Goal: Task Accomplishment & Management: Manage account settings

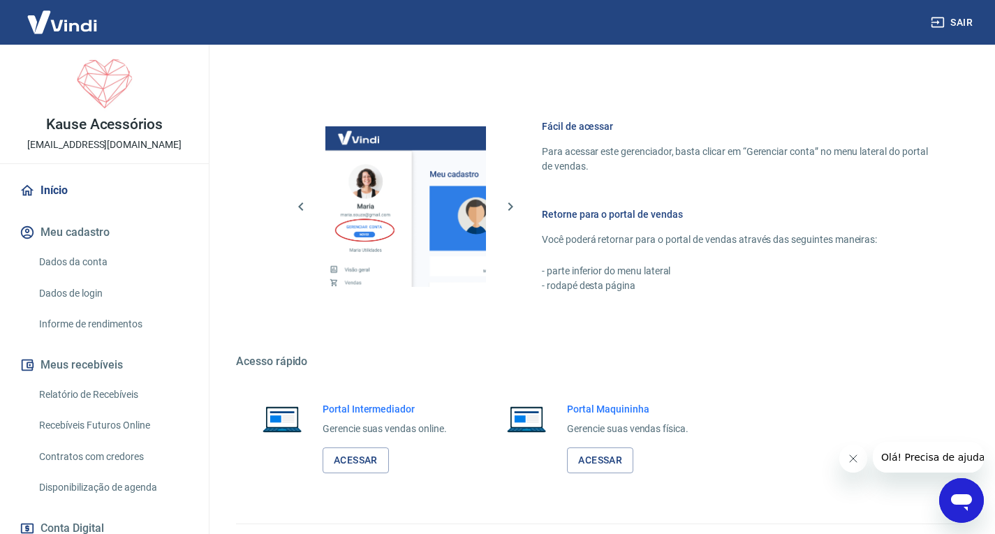
scroll to position [582, 0]
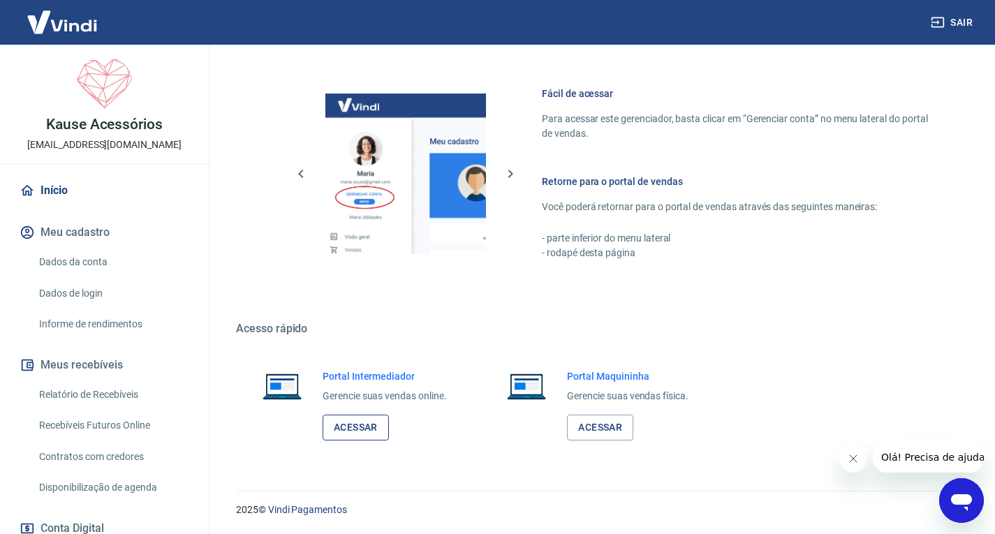
click at [365, 423] on link "Acessar" at bounding box center [356, 428] width 66 height 26
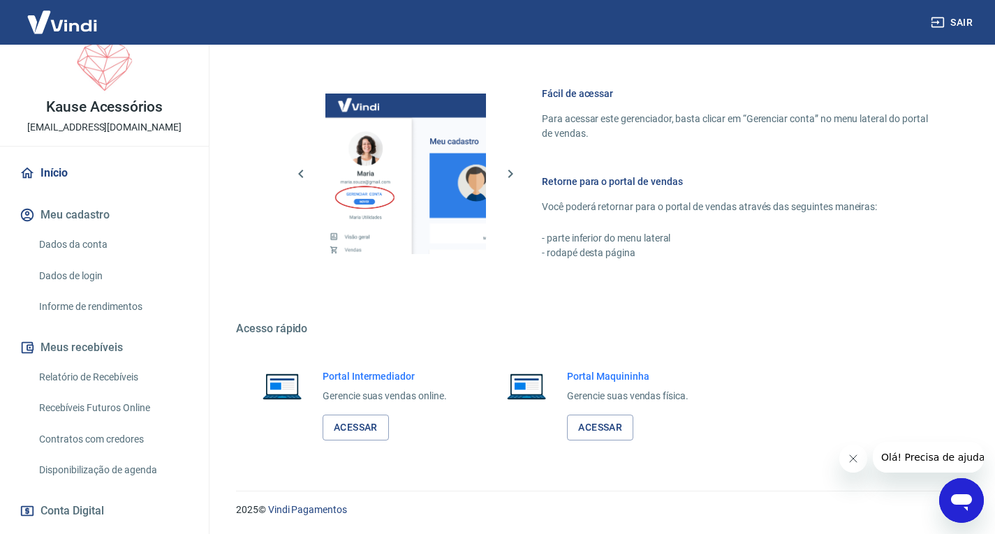
scroll to position [0, 0]
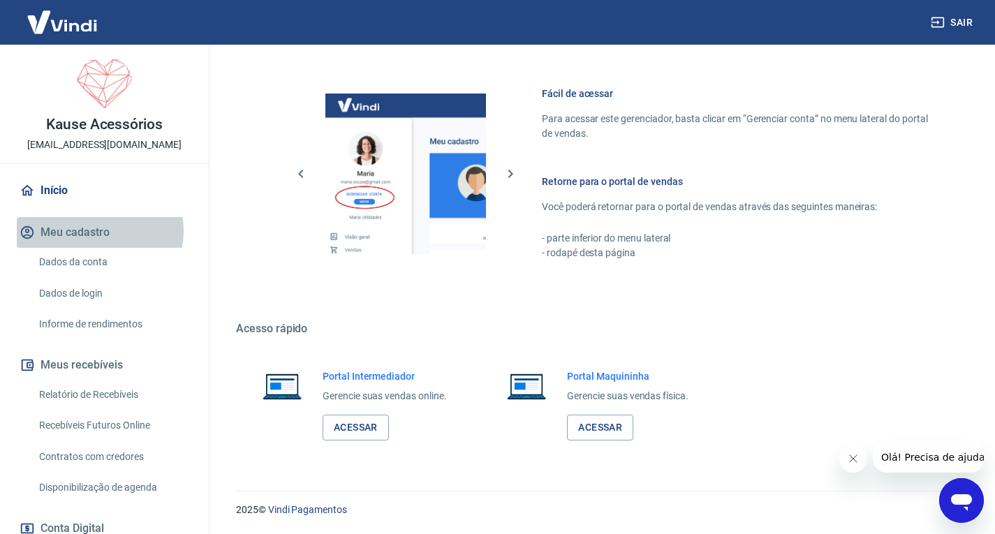
click at [92, 231] on button "Meu cadastro" at bounding box center [104, 232] width 175 height 31
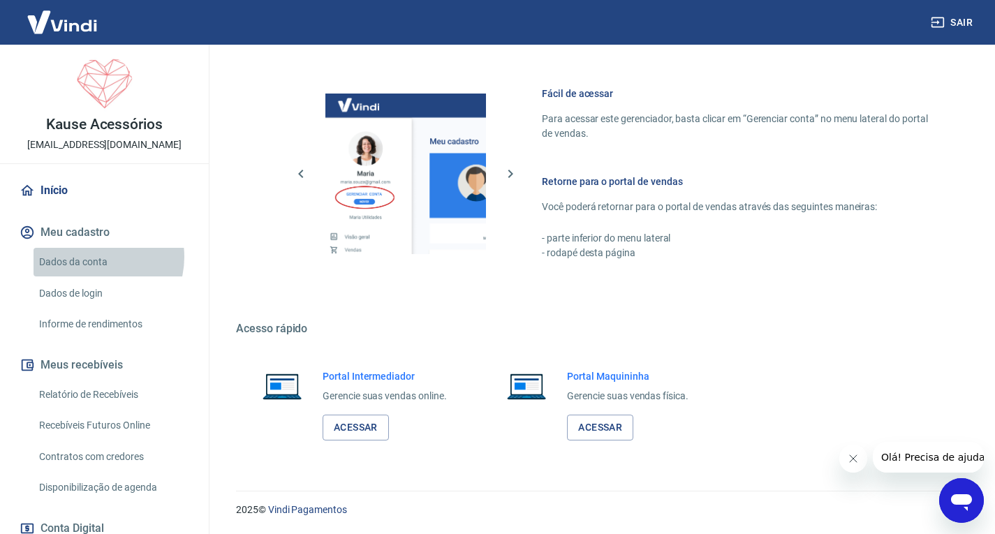
click at [94, 257] on link "Dados da conta" at bounding box center [113, 262] width 159 height 29
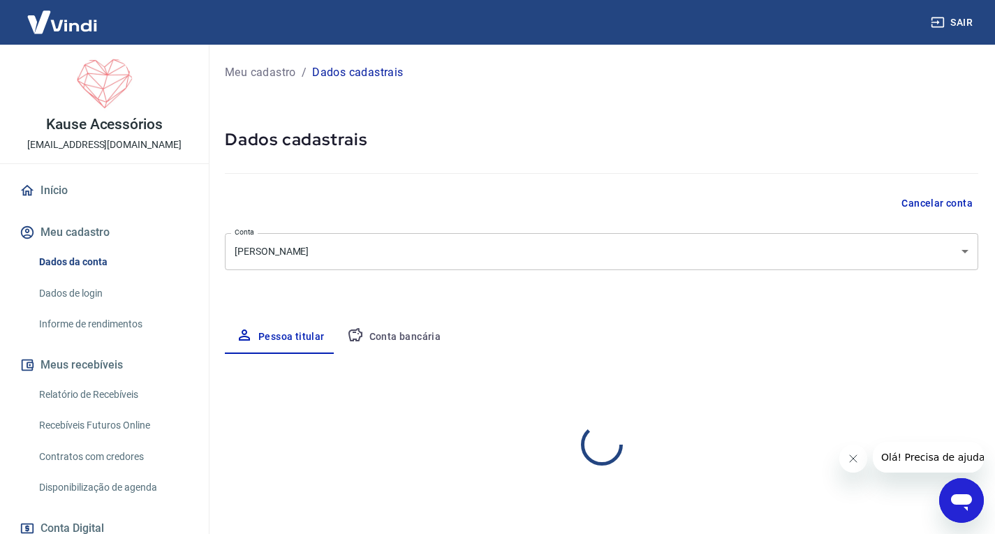
select select "SP"
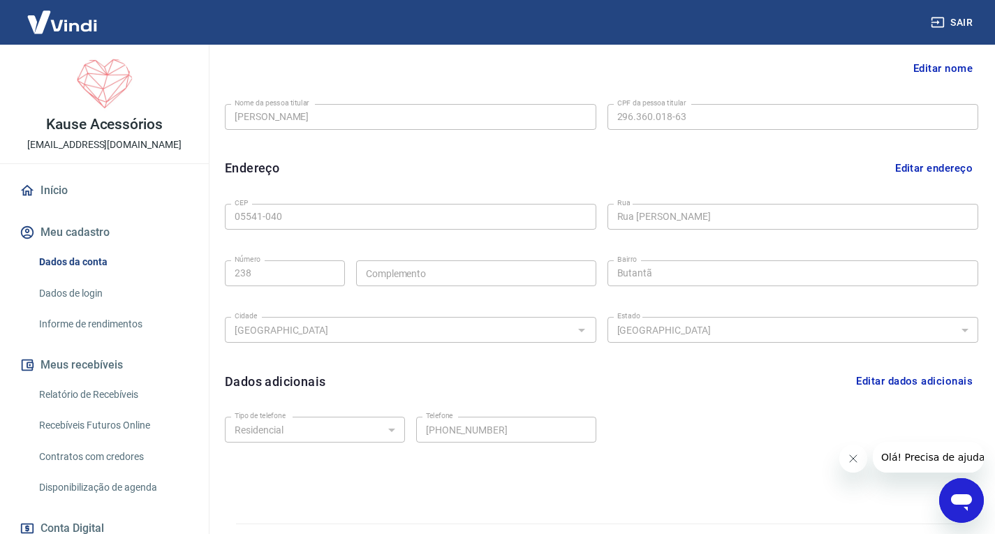
scroll to position [349, 0]
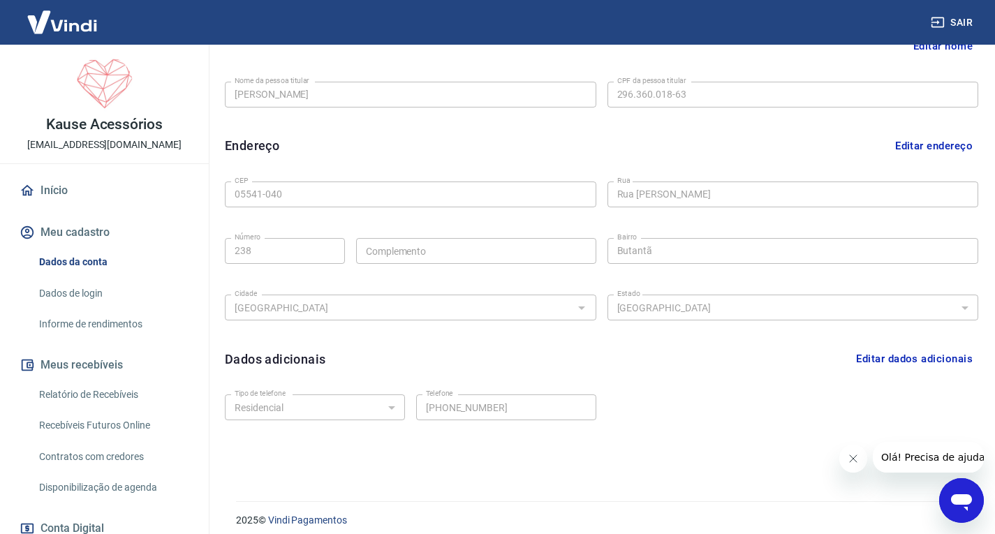
click at [920, 145] on button "Editar endereço" at bounding box center [934, 146] width 89 height 27
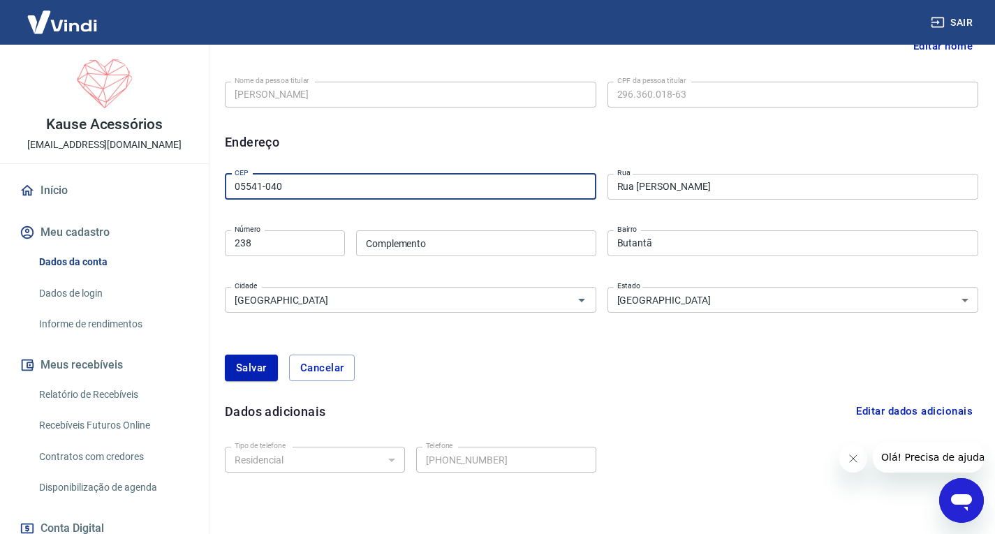
click at [312, 191] on input "05541-040" at bounding box center [411, 187] width 372 height 26
type input "05594"
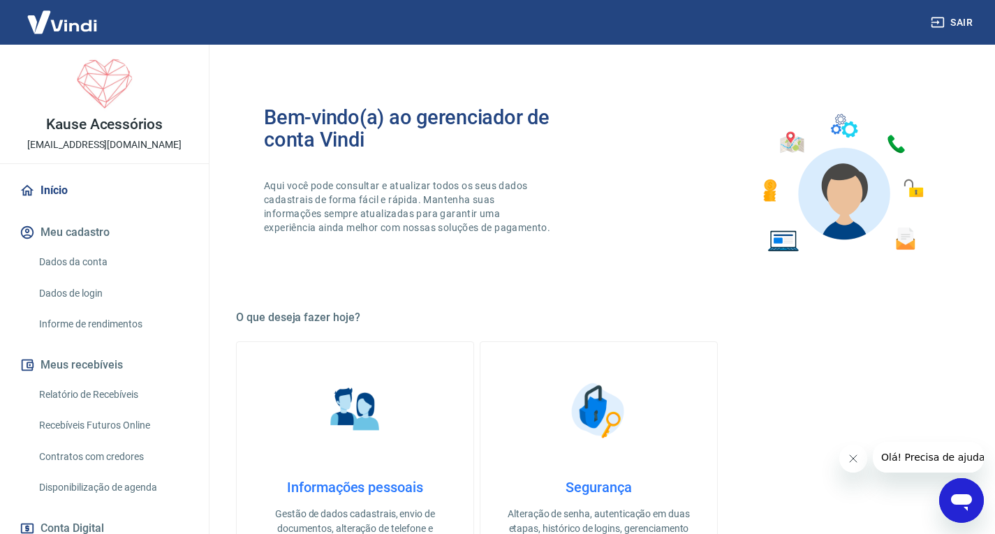
click at [90, 259] on link "Dados da conta" at bounding box center [113, 262] width 159 height 29
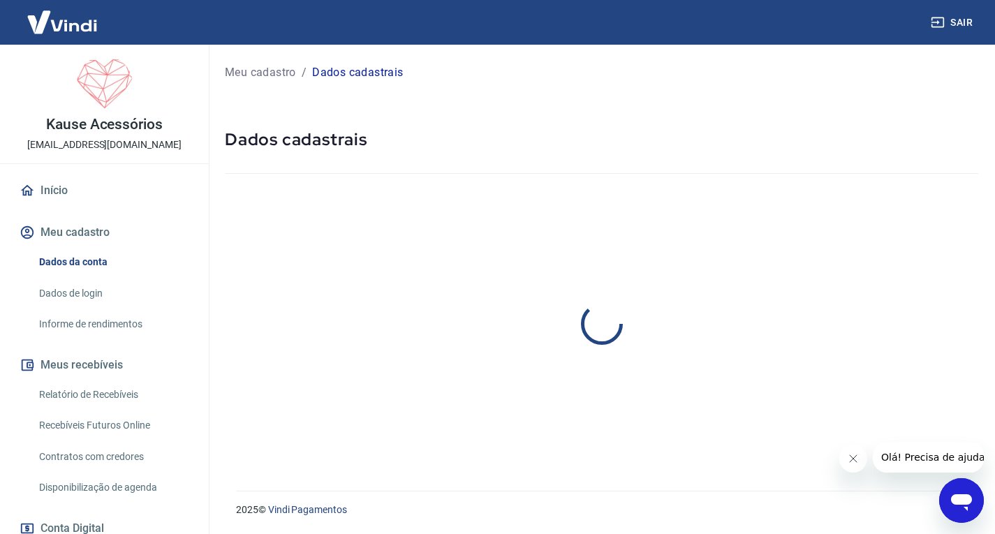
select select "SP"
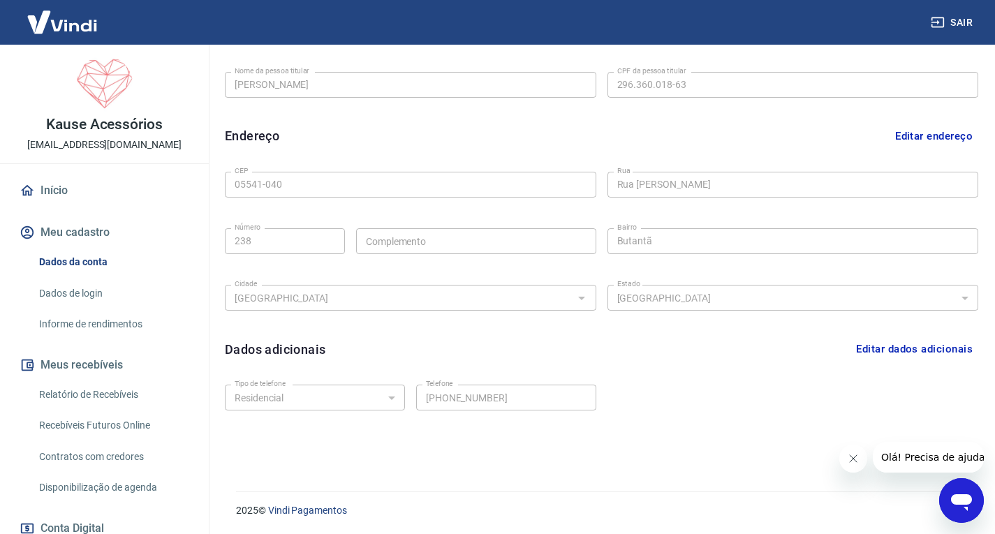
scroll to position [360, 0]
click at [931, 138] on button "Editar endereço" at bounding box center [934, 135] width 89 height 27
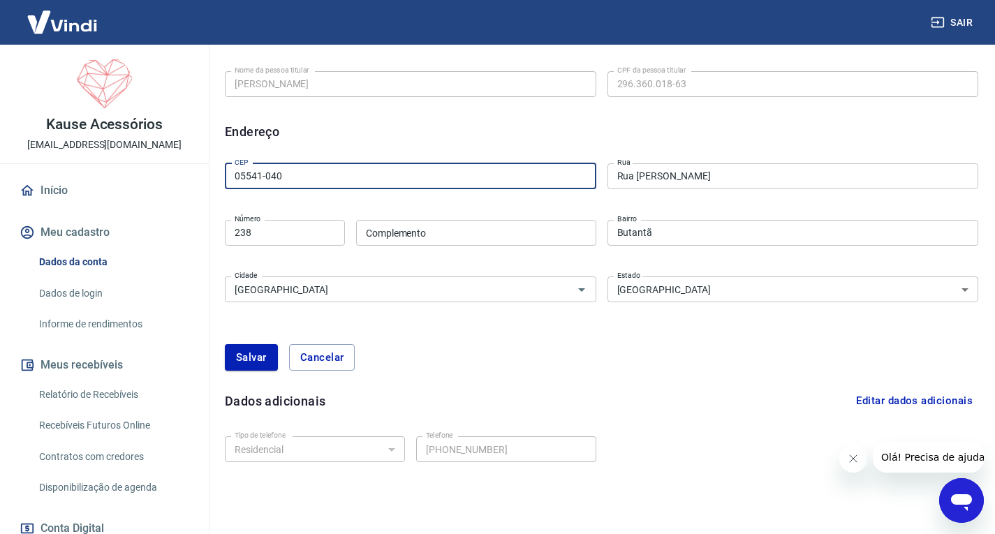
drag, startPoint x: 348, startPoint y: 175, endPoint x: 124, endPoint y: 184, distance: 225.1
type input "05594-001"
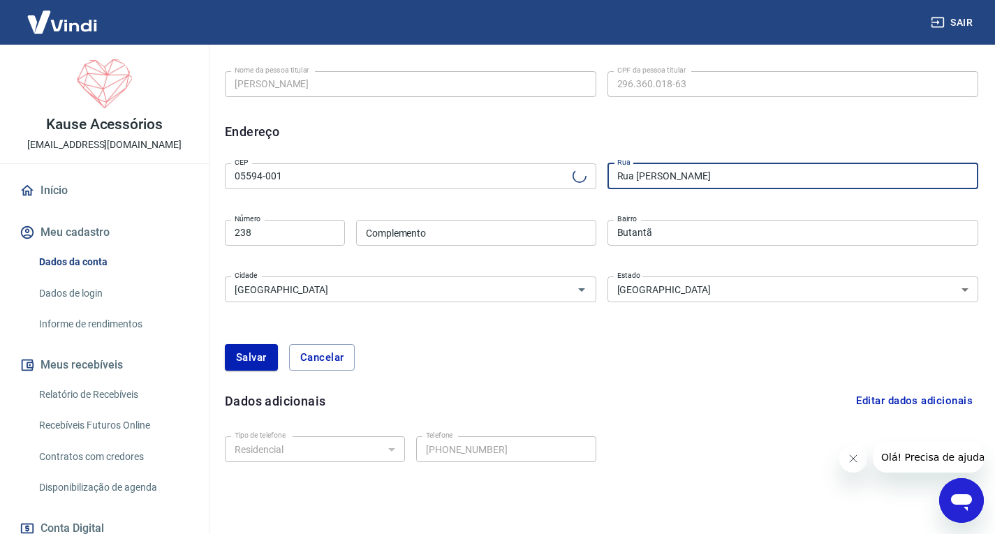
type input "[GEOGRAPHIC_DATA][PERSON_NAME]"
type input "Jardim Bonfiglioli"
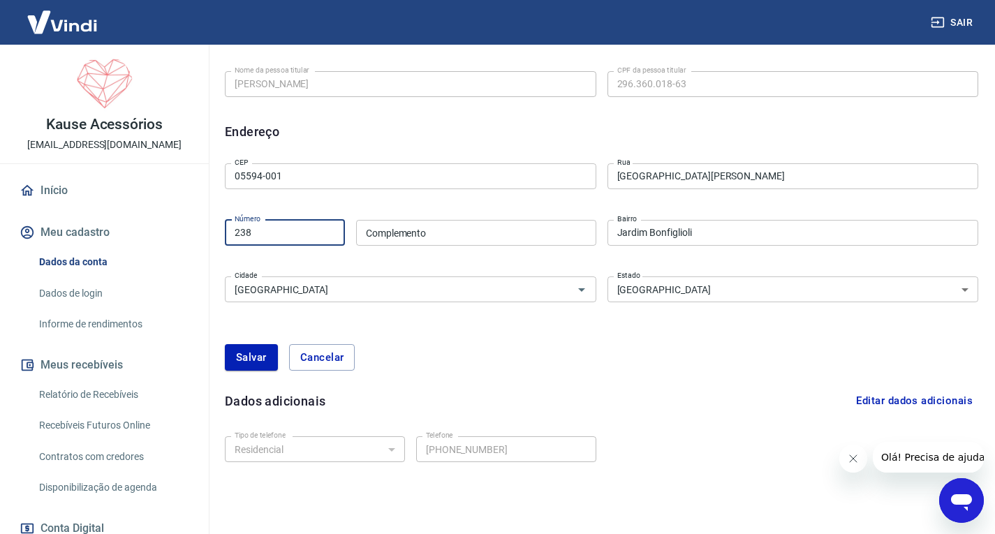
drag, startPoint x: 280, startPoint y: 229, endPoint x: 180, endPoint y: 233, distance: 99.9
type input "922"
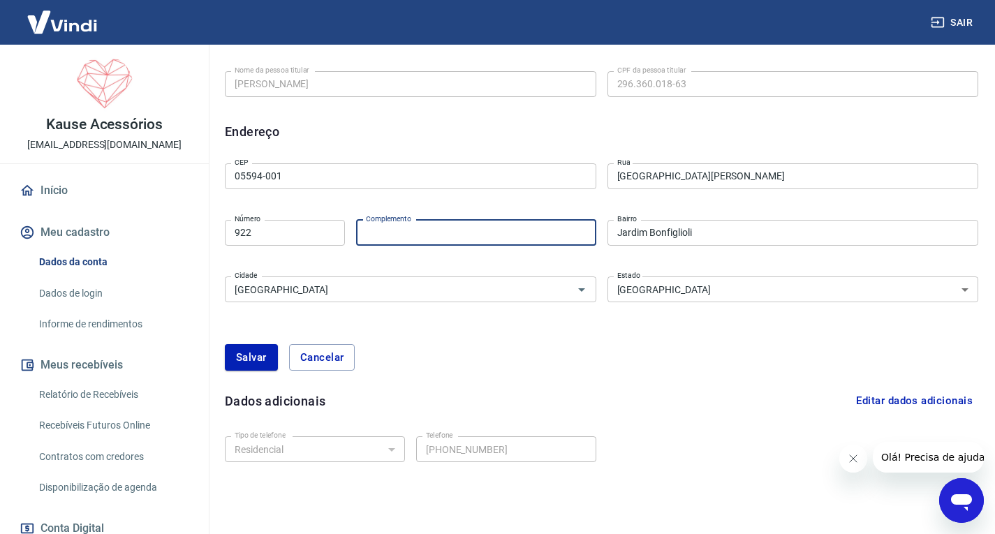
click at [467, 244] on input "Complemento" at bounding box center [476, 233] width 240 height 26
type input "Sobre Loja"
click at [572, 367] on div "[PERSON_NAME]" at bounding box center [602, 357] width 754 height 27
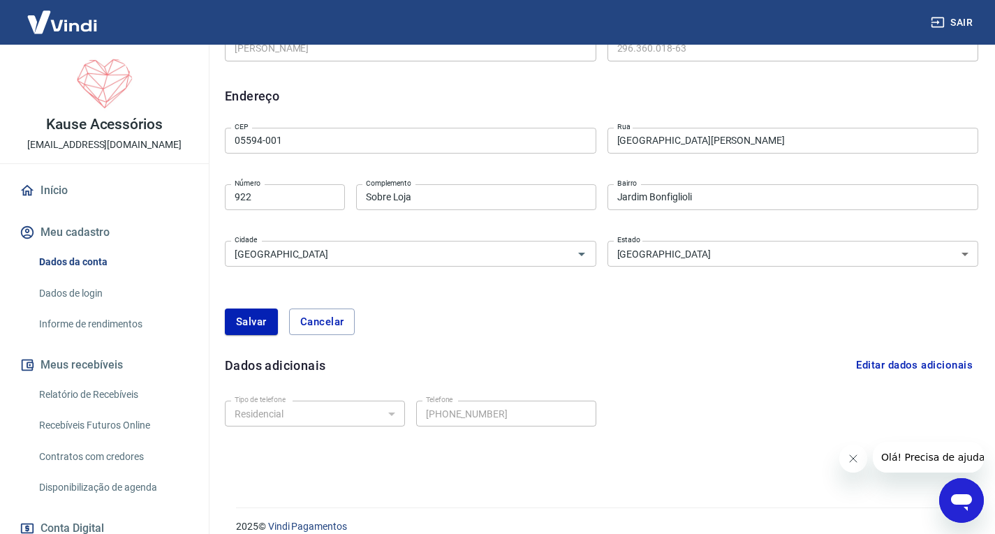
scroll to position [412, 0]
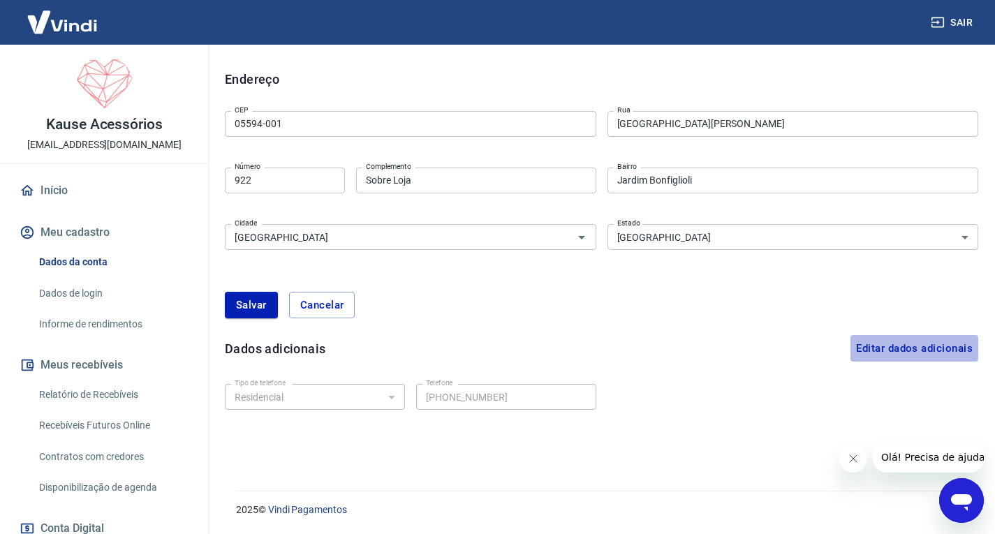
click at [895, 344] on button "Editar dados adicionais" at bounding box center [915, 348] width 128 height 27
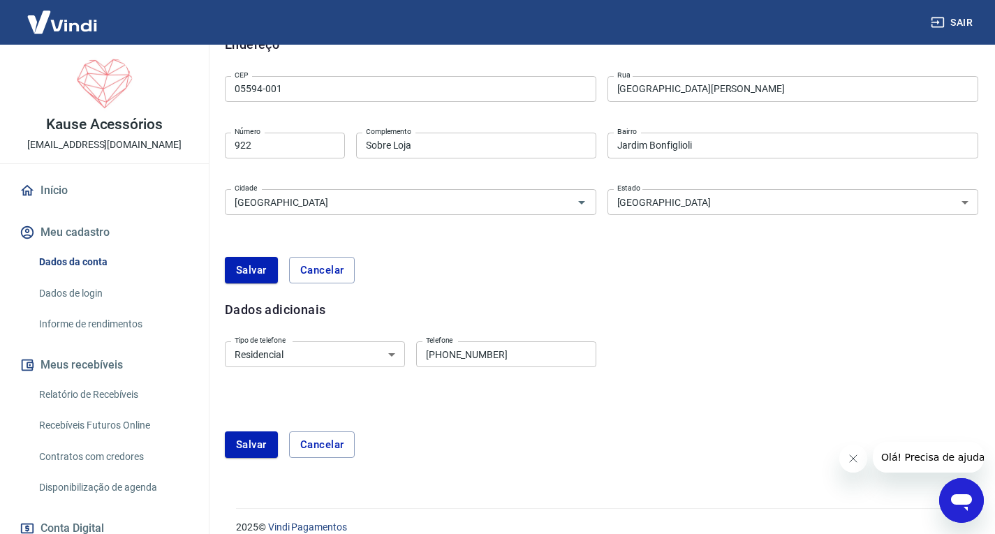
scroll to position [464, 0]
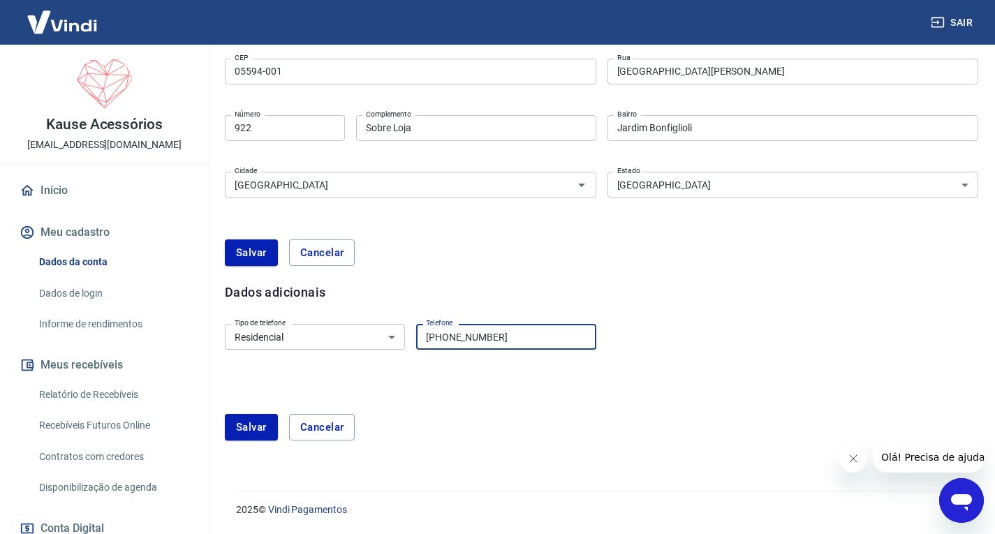
click at [541, 336] on input "[PHONE_NUMBER]" at bounding box center [506, 337] width 180 height 26
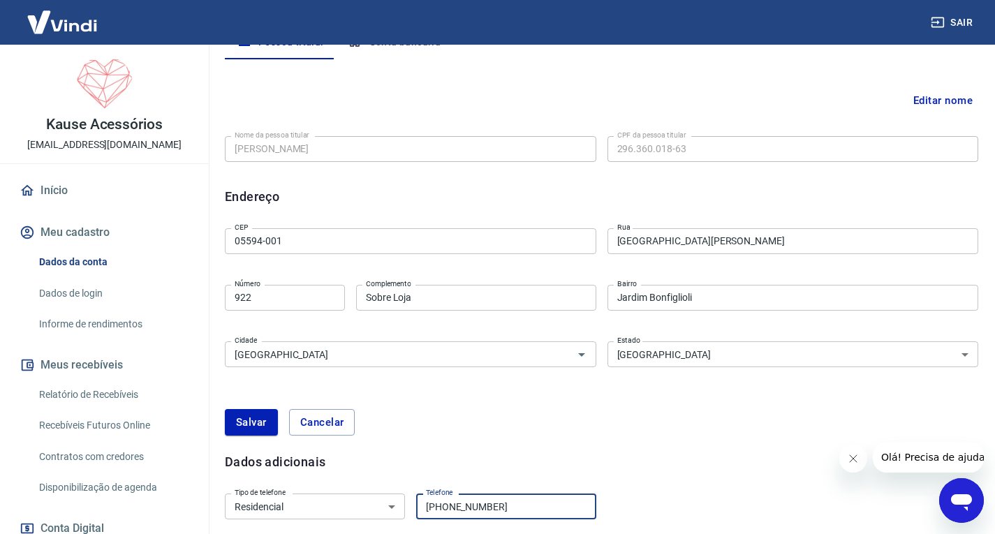
scroll to position [325, 0]
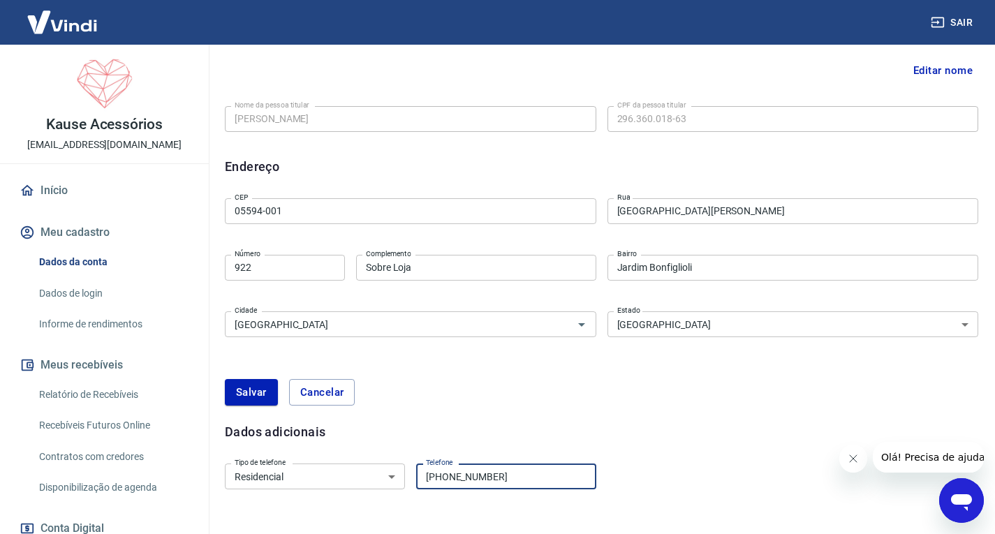
type input "[PHONE_NUMBER]"
click at [844, 462] on button "Fechar mensagem da empresa" at bounding box center [853, 459] width 28 height 28
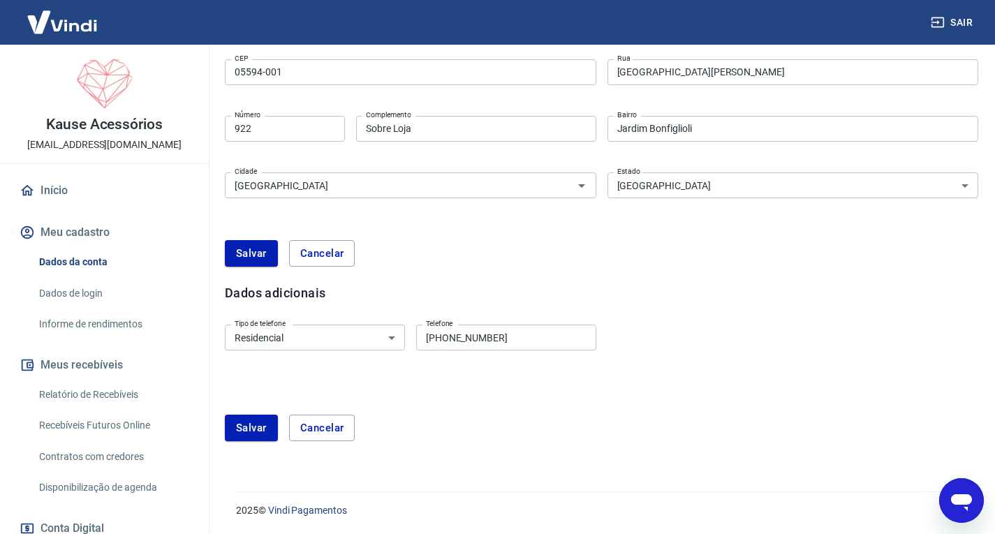
scroll to position [464, 0]
click at [257, 427] on button "Salvar" at bounding box center [251, 427] width 53 height 27
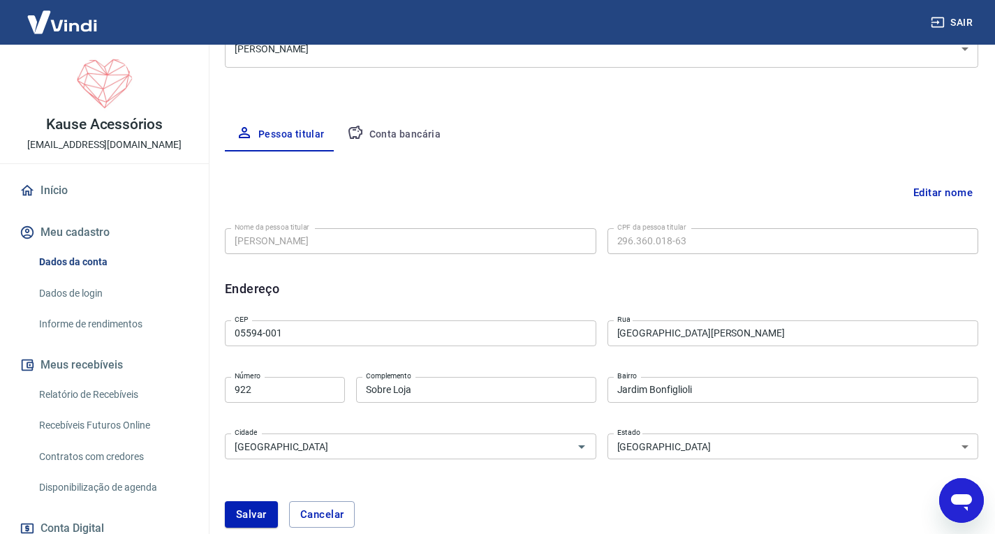
scroll to position [412, 0]
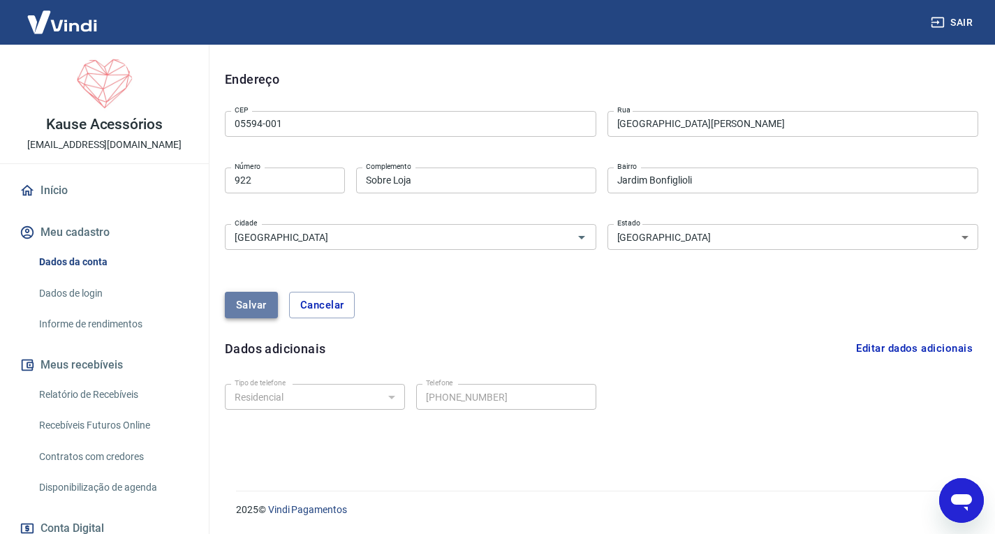
click at [246, 304] on button "Salvar" at bounding box center [251, 305] width 53 height 27
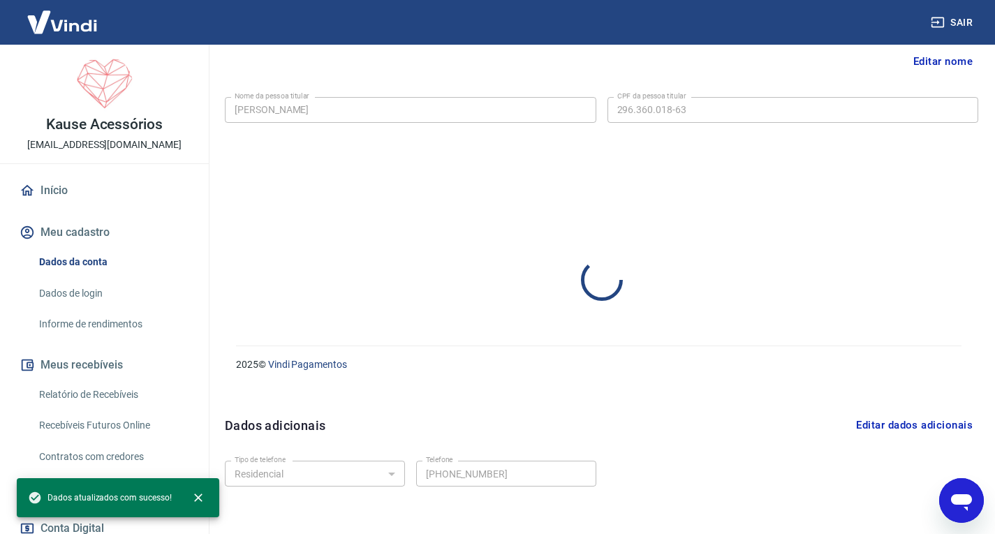
scroll to position [360, 0]
select select "SP"
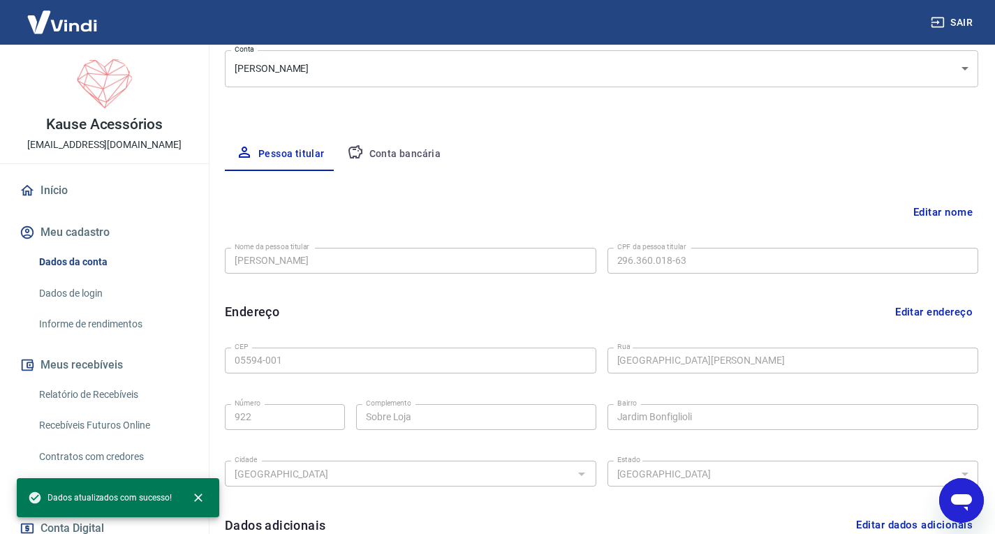
scroll to position [0, 0]
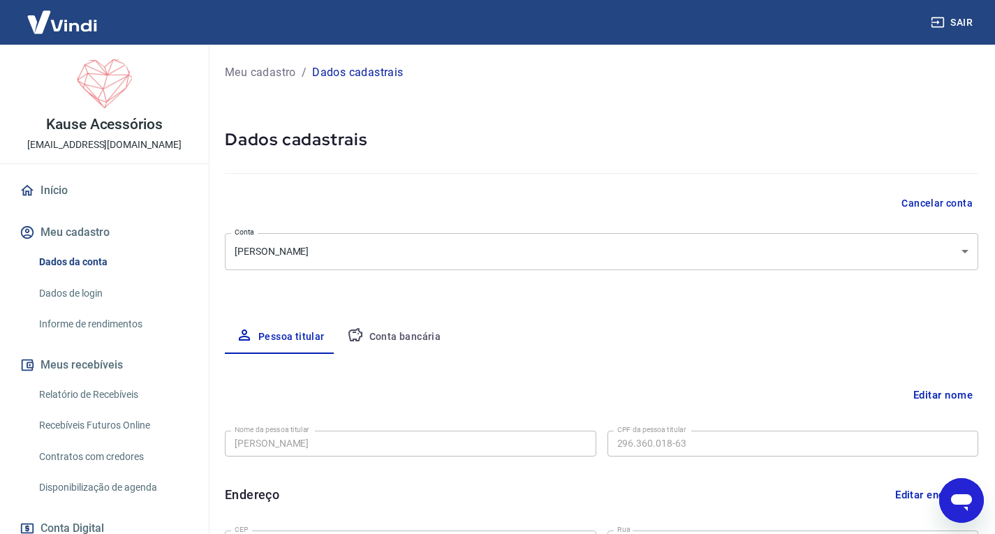
click at [67, 230] on button "Meu cadastro" at bounding box center [104, 232] width 175 height 31
click at [80, 261] on link "Dados da conta" at bounding box center [113, 262] width 159 height 29
click at [52, 192] on link "Início" at bounding box center [104, 190] width 175 height 31
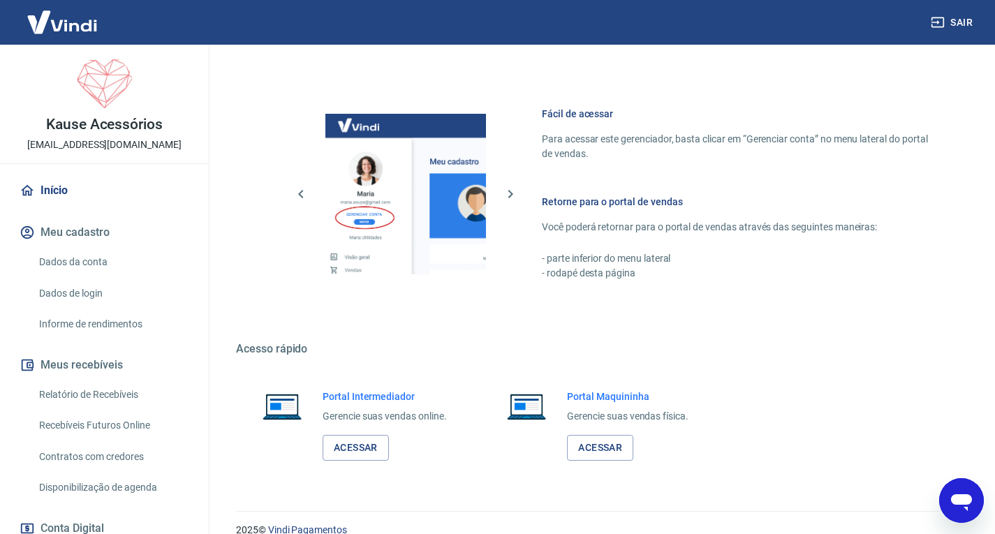
scroll to position [686, 0]
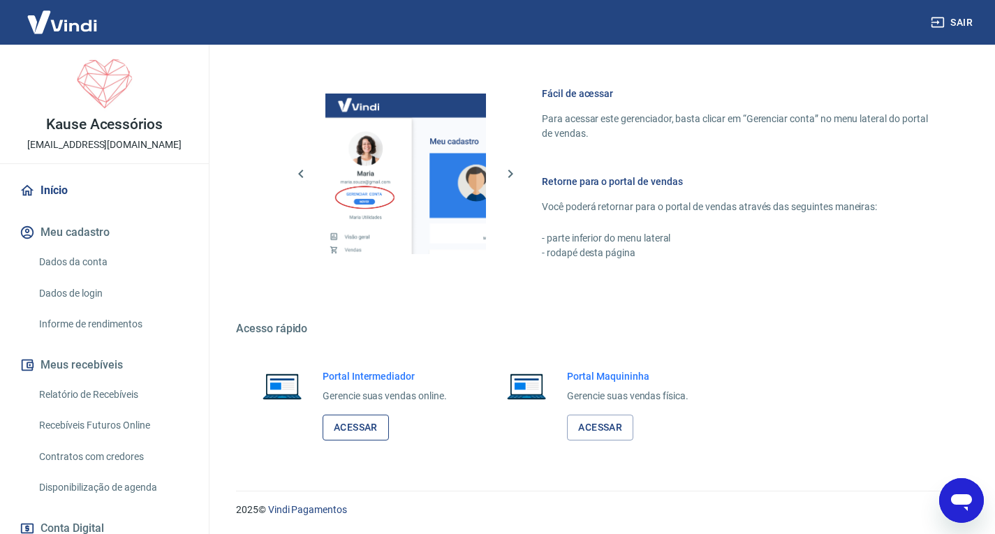
click at [345, 430] on link "Acessar" at bounding box center [356, 428] width 66 height 26
